Goal: Information Seeking & Learning: Learn about a topic

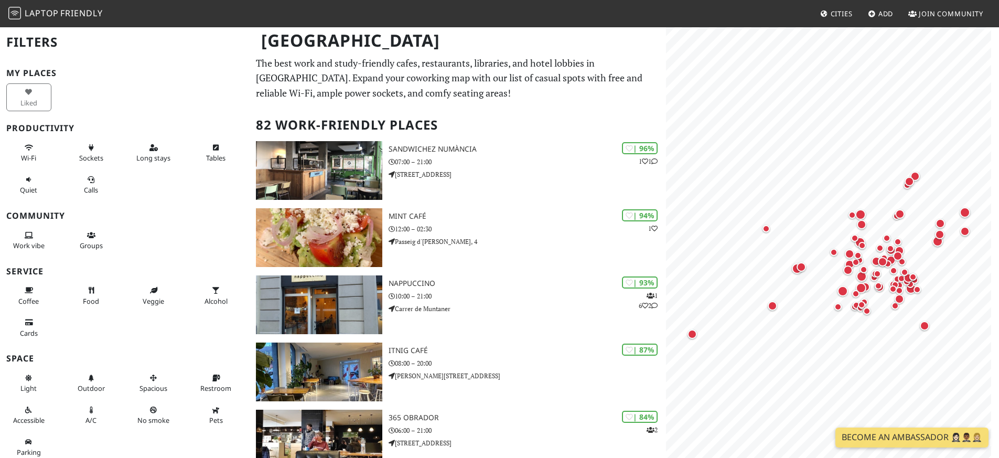
click at [25, 104] on div "Liked" at bounding box center [31, 97] width 62 height 32
click at [15, 149] on button "Wi-Fi" at bounding box center [28, 153] width 45 height 28
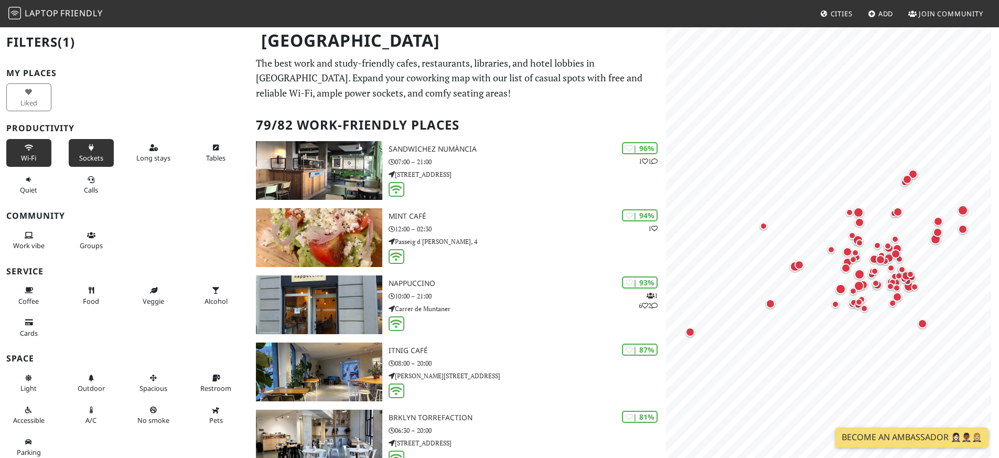
click at [82, 151] on button "Sockets" at bounding box center [91, 153] width 45 height 28
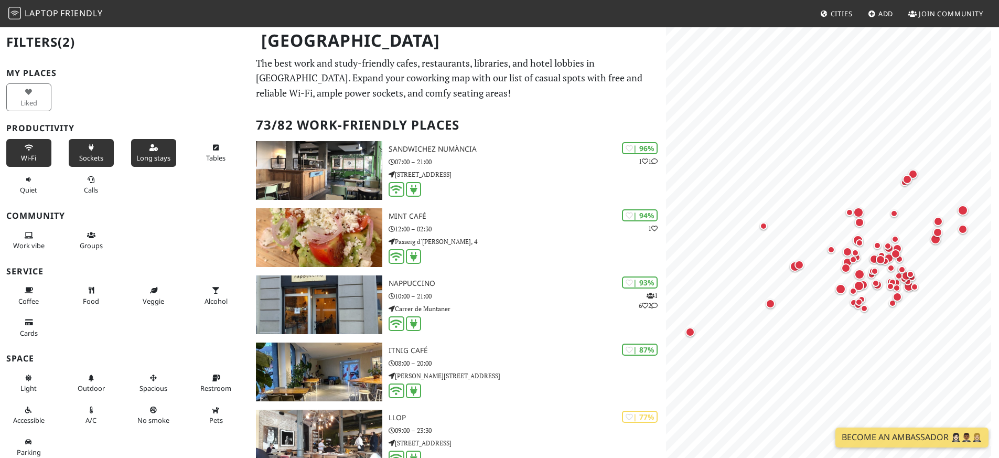
click at [137, 145] on button "Long stays" at bounding box center [153, 153] width 45 height 28
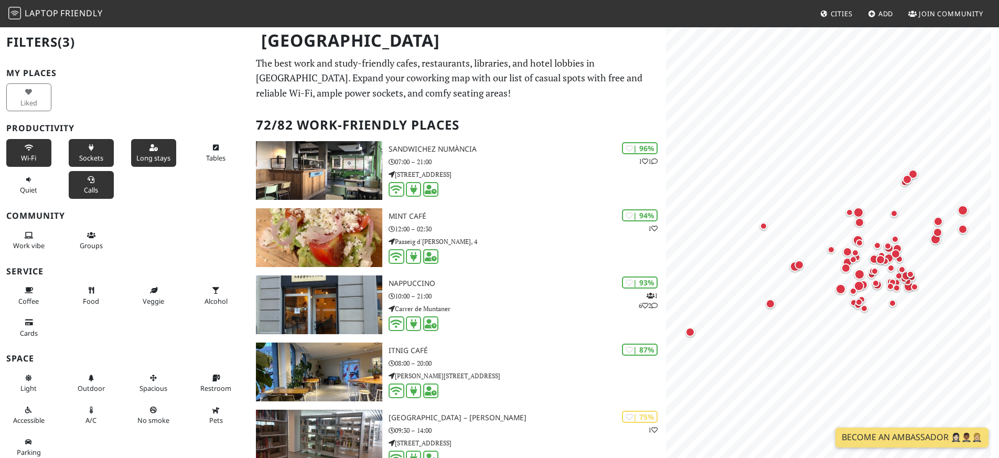
click at [89, 177] on icon at bounding box center [91, 180] width 8 height 7
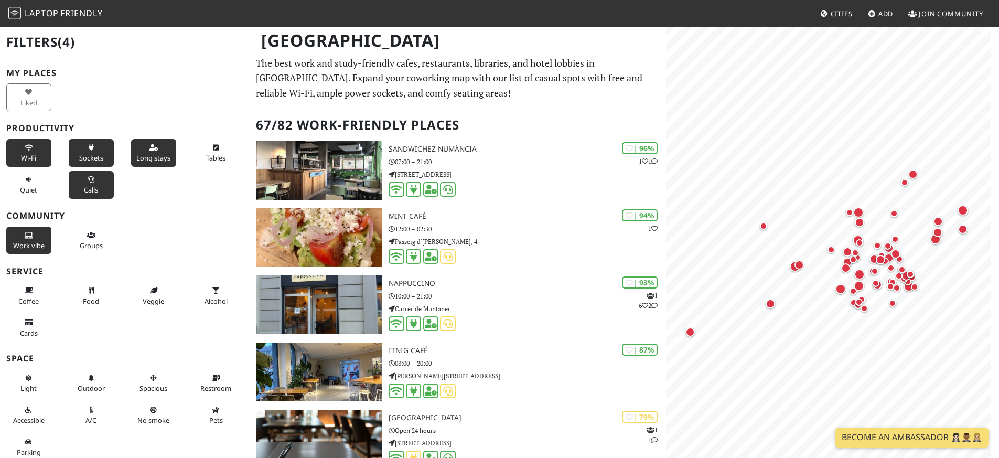
click at [34, 240] on button "Work vibe" at bounding box center [28, 241] width 45 height 28
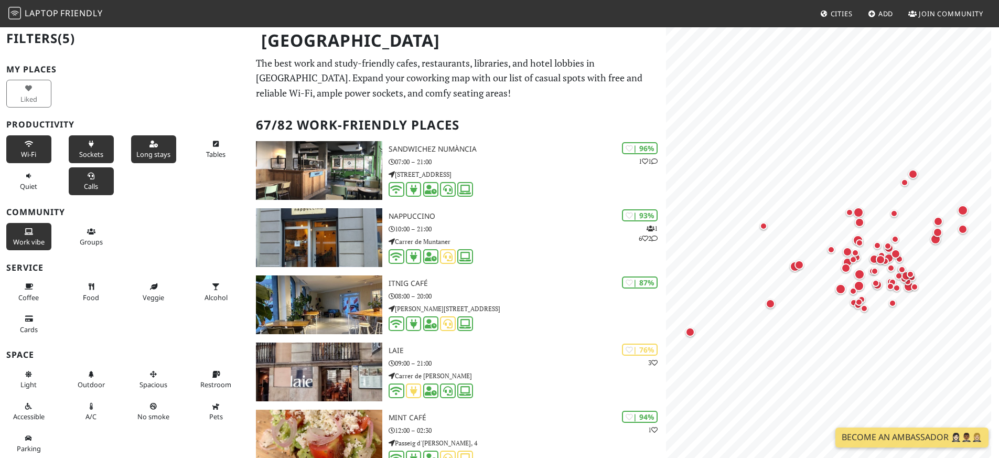
scroll to position [5, 0]
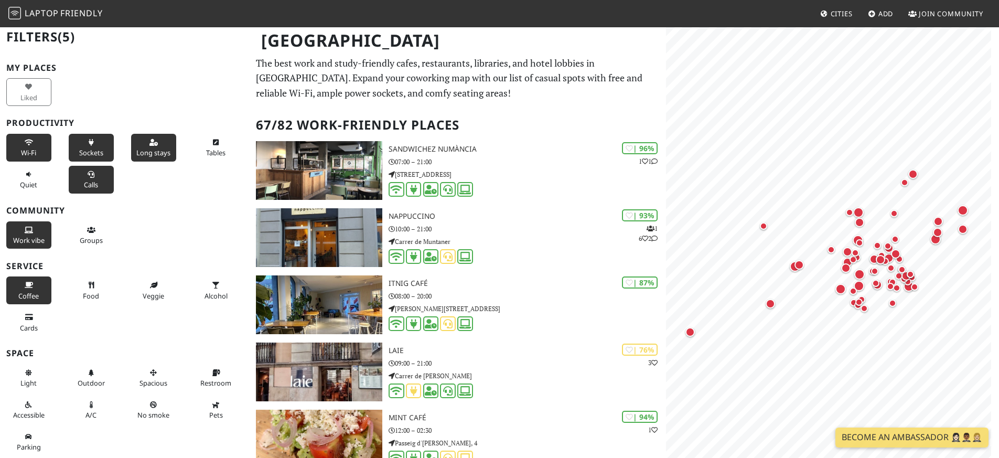
click at [13, 294] on button "Coffee" at bounding box center [28, 290] width 45 height 28
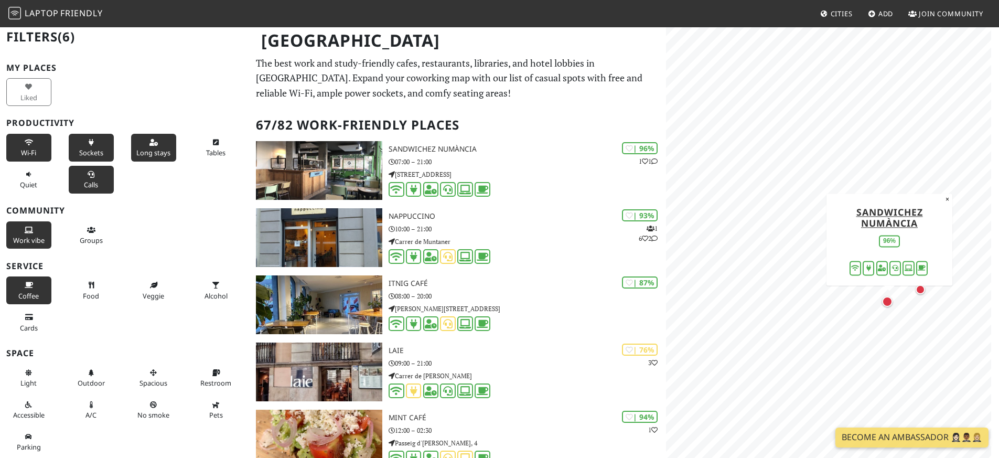
click at [888, 302] on div "Map marker" at bounding box center [887, 301] width 10 height 10
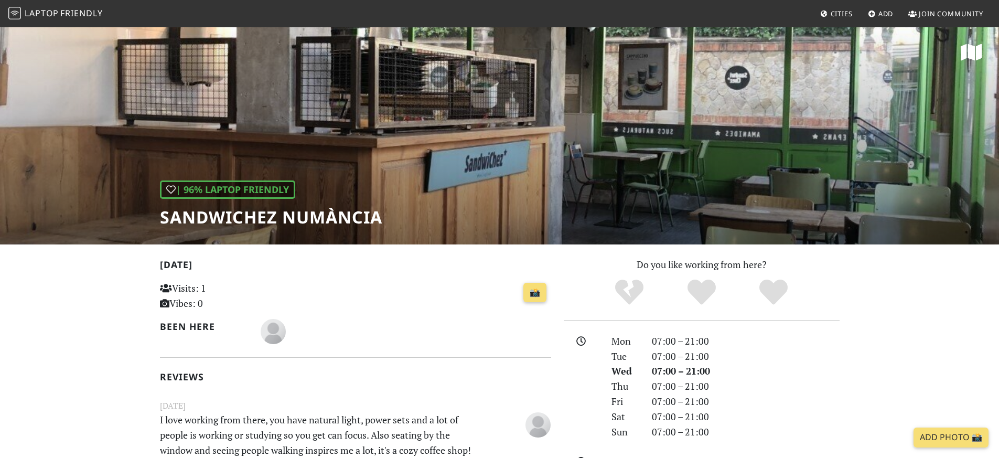
click at [461, 150] on div "| 96% Laptop Friendly SandwiChez Numància" at bounding box center [499, 135] width 999 height 218
drag, startPoint x: 680, startPoint y: 157, endPoint x: 552, endPoint y: 155, distance: 128.0
click at [552, 155] on div "| 96% Laptop Friendly SandwiChez Numància" at bounding box center [499, 135] width 999 height 218
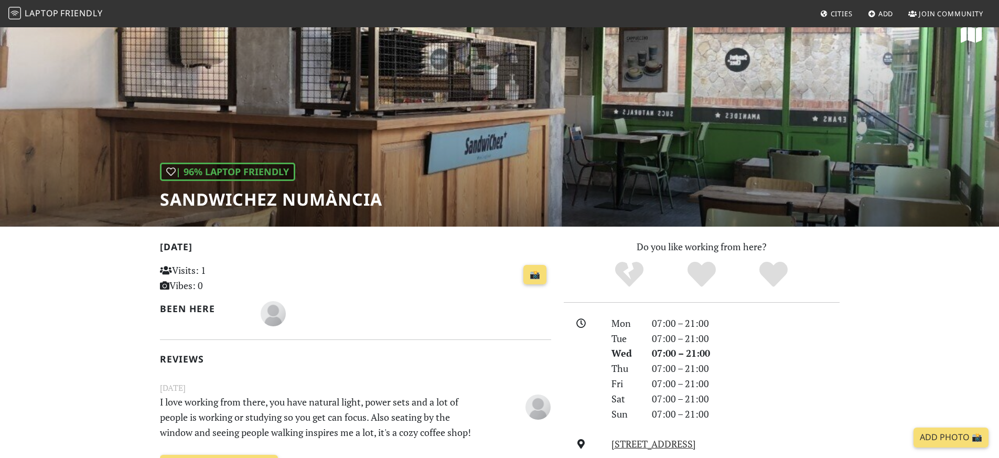
scroll to position [10, 0]
